Goal: Task Accomplishment & Management: Manage account settings

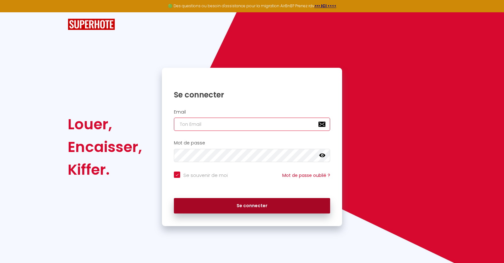
type input "[EMAIL_ADDRESS][DOMAIN_NAME]"
click at [265, 205] on button "Se connecter" at bounding box center [252, 206] width 156 height 16
checkbox input "true"
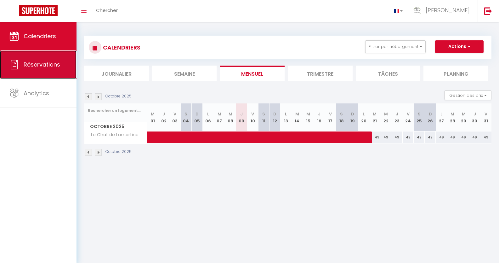
click at [56, 65] on span "Réservations" at bounding box center [42, 64] width 37 height 8
select select "not_cancelled"
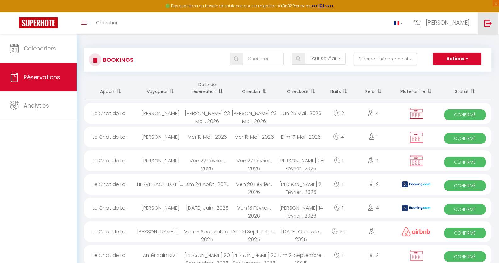
click at [482, 20] on link at bounding box center [488, 23] width 21 height 22
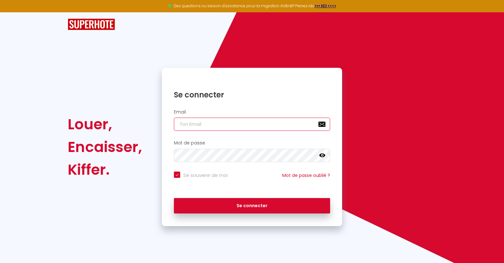
type input "[EMAIL_ADDRESS][DOMAIN_NAME]"
checkbox input "true"
